Goal: Transaction & Acquisition: Purchase product/service

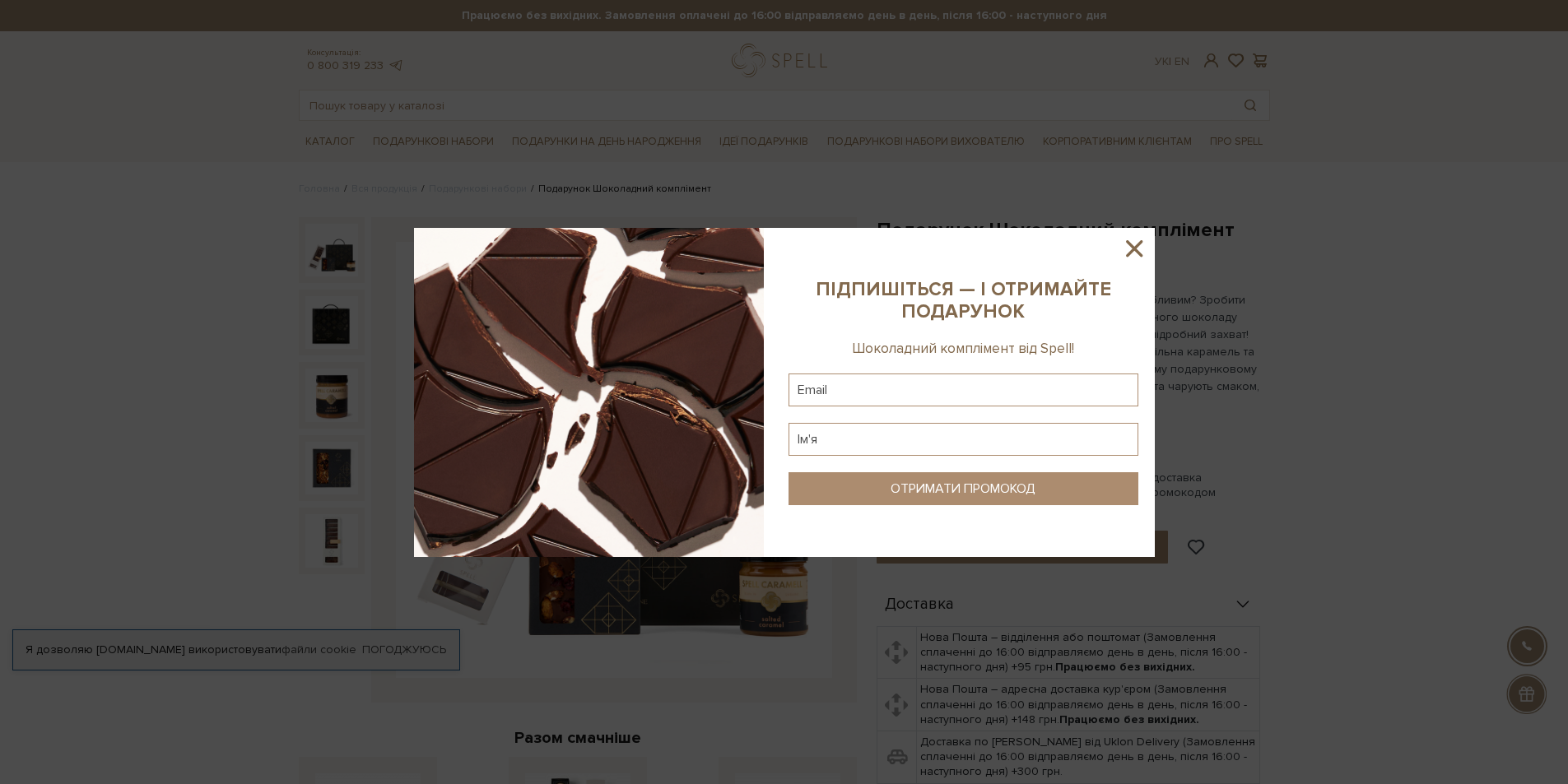
click at [1137, 248] on icon at bounding box center [1134, 248] width 28 height 28
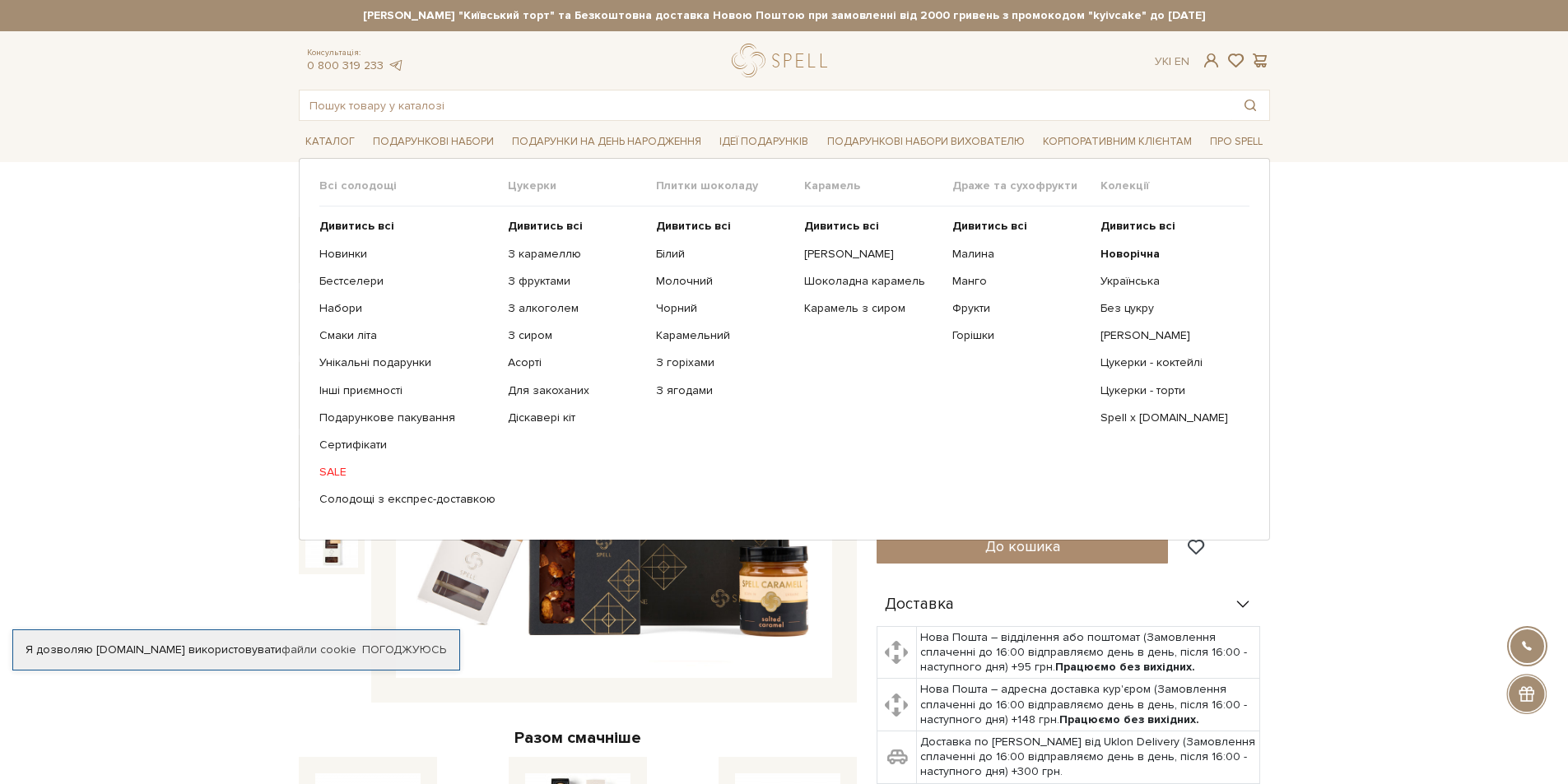
click at [325, 474] on link "SALE" at bounding box center [407, 472] width 176 height 15
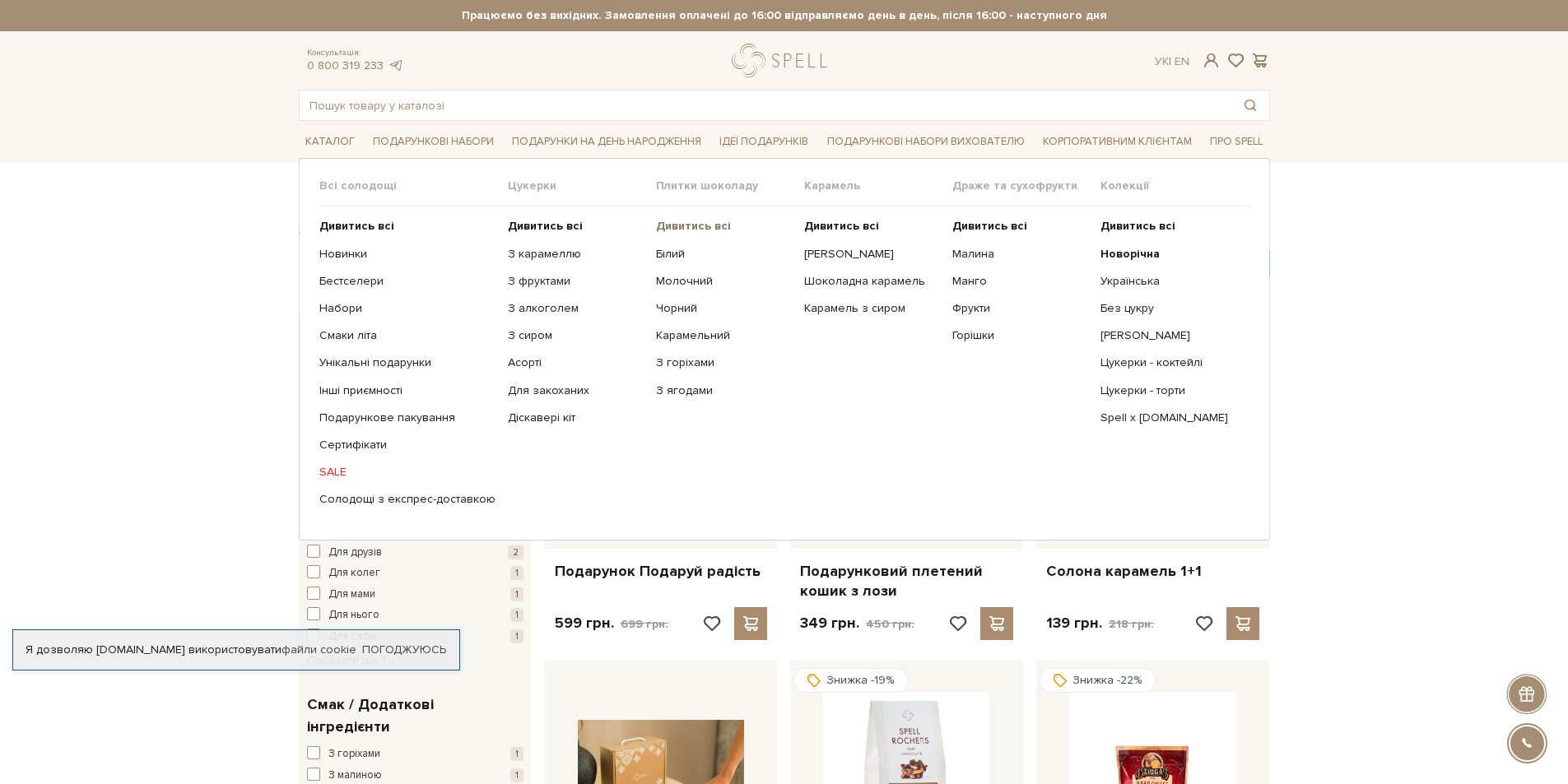
click at [693, 226] on b "Дивитись всі" at bounding box center [693, 226] width 75 height 14
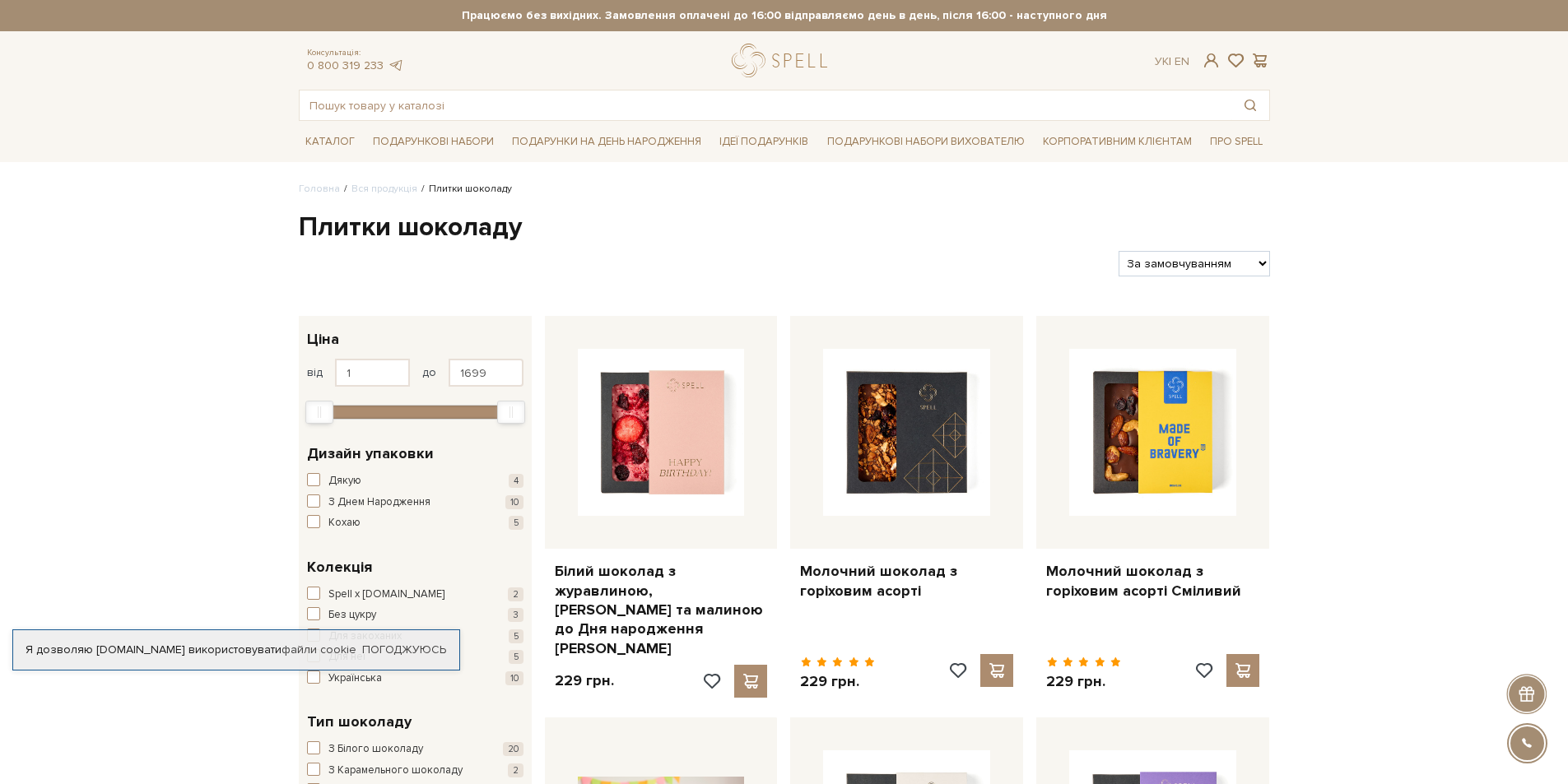
click at [1251, 260] on select "За замовчуванням За Ціною (зростання) За Ціною (зменшення) Новинки За популярні…" at bounding box center [1194, 264] width 151 height 25
select select "https://spellchocolate.com/our-productions/plitki-shokoladu/?sort=p.price&order…"
click at [1119, 251] on select "За замовчуванням За Ціною (зростання) За Ціною (зменшення) Новинки За популярні…" at bounding box center [1194, 264] width 151 height 25
select select "https://spellchocolate.com/our-productions/plitki-shokoladu/?sort=p.price&order…"
